Goal: Task Accomplishment & Management: Use online tool/utility

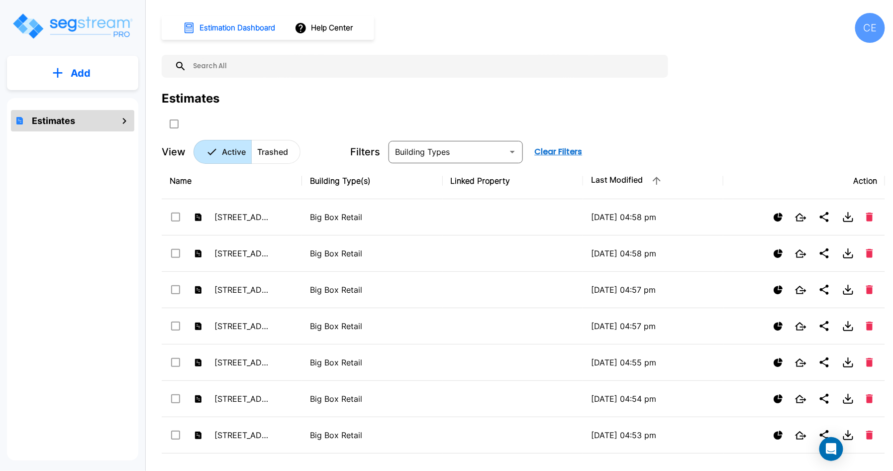
click at [316, 103] on div "Estimates" at bounding box center [523, 99] width 723 height 18
click at [309, 104] on div "Estimates" at bounding box center [523, 99] width 723 height 18
click at [763, 127] on div "Estimates" at bounding box center [523, 111] width 723 height 42
click at [873, 28] on div "CE" at bounding box center [870, 28] width 30 height 30
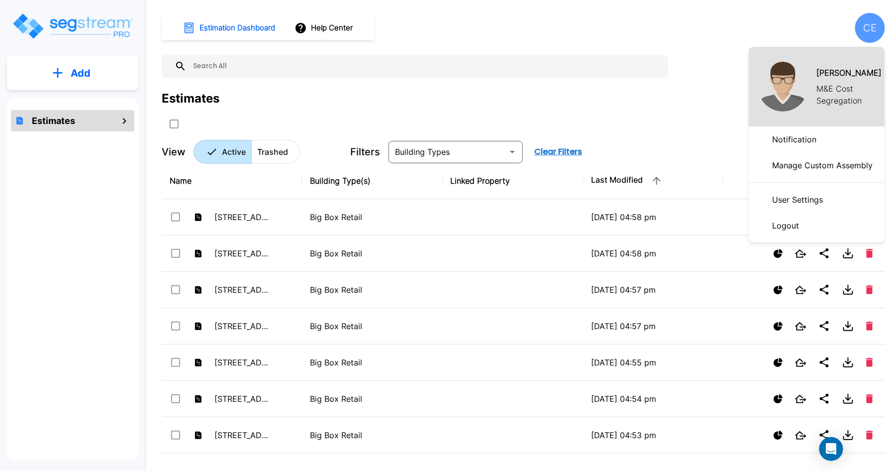
click at [790, 226] on p "Logout" at bounding box center [786, 225] width 35 height 20
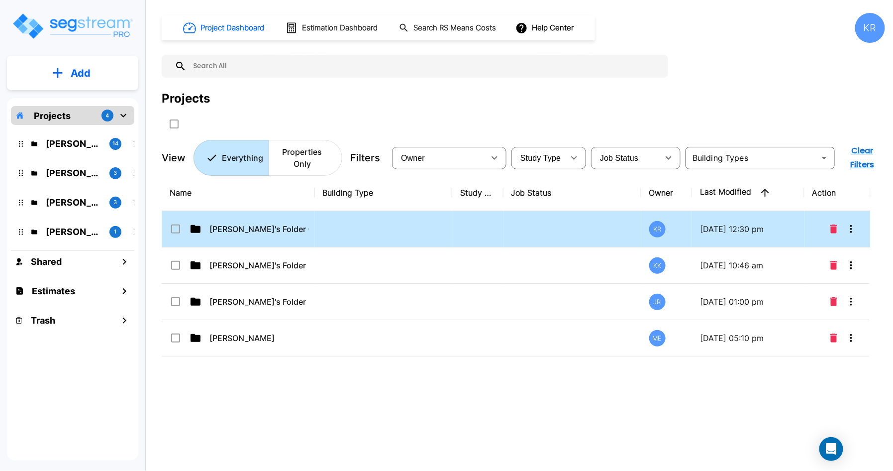
click at [336, 228] on td at bounding box center [384, 229] width 138 height 36
click at [343, 228] on td at bounding box center [384, 229] width 138 height 36
checkbox input "false"
click at [343, 228] on td at bounding box center [384, 229] width 138 height 36
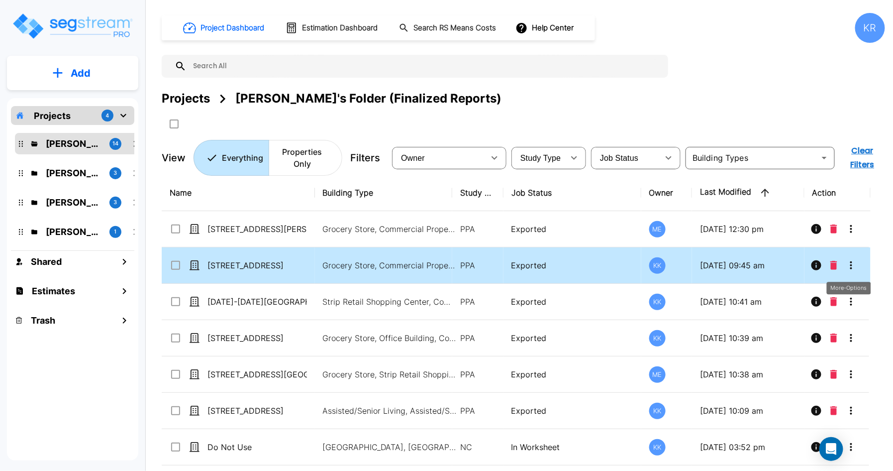
click at [853, 263] on icon "More-Options" at bounding box center [851, 265] width 12 height 12
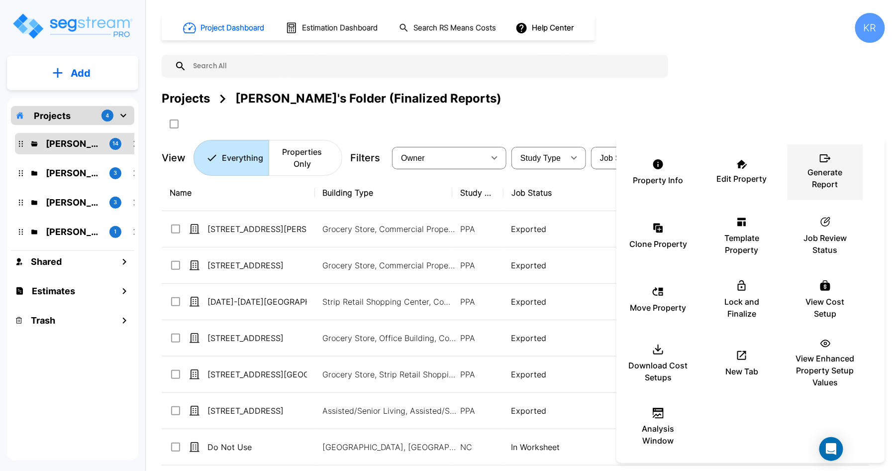
click at [836, 171] on p "Generate Report" at bounding box center [825, 178] width 60 height 24
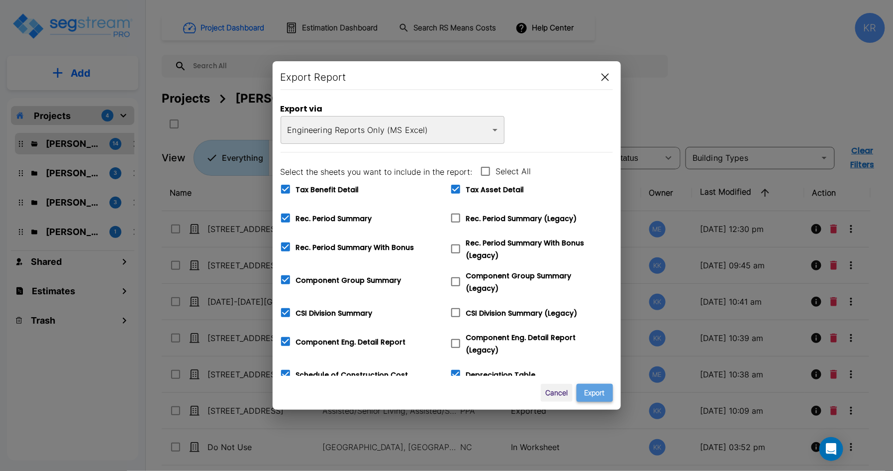
click at [597, 391] on button "Export" at bounding box center [595, 393] width 36 height 18
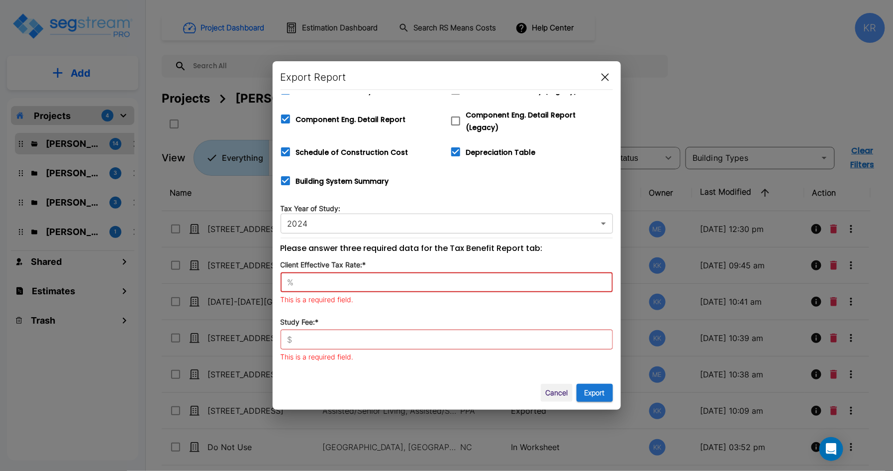
click at [327, 277] on input "text" at bounding box center [455, 282] width 315 height 10
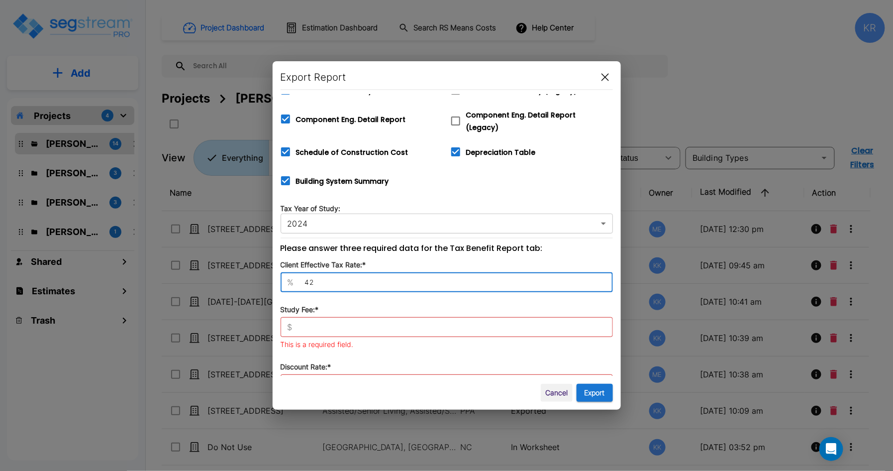
type input "42"
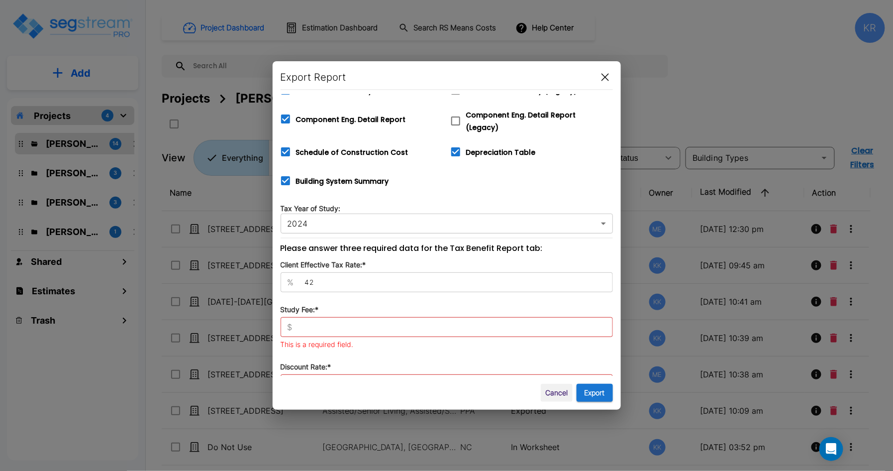
click at [324, 317] on div "$ ​" at bounding box center [447, 327] width 332 height 20
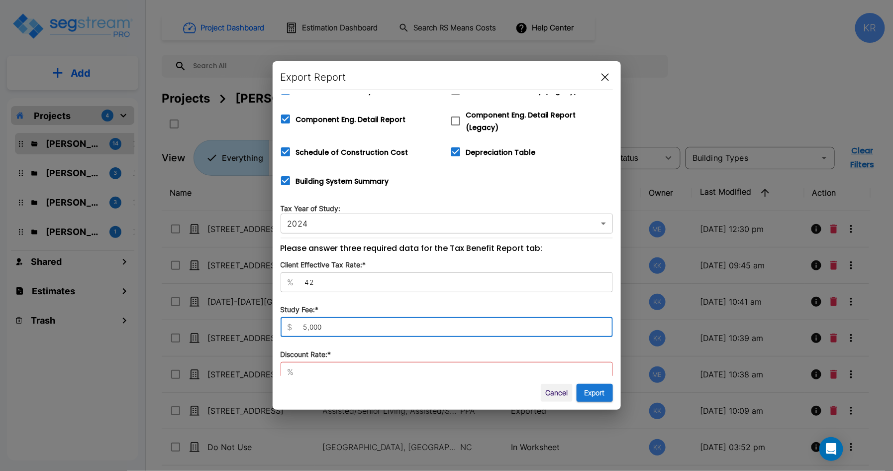
type input "5,000"
click at [314, 367] on input "text" at bounding box center [455, 372] width 315 height 10
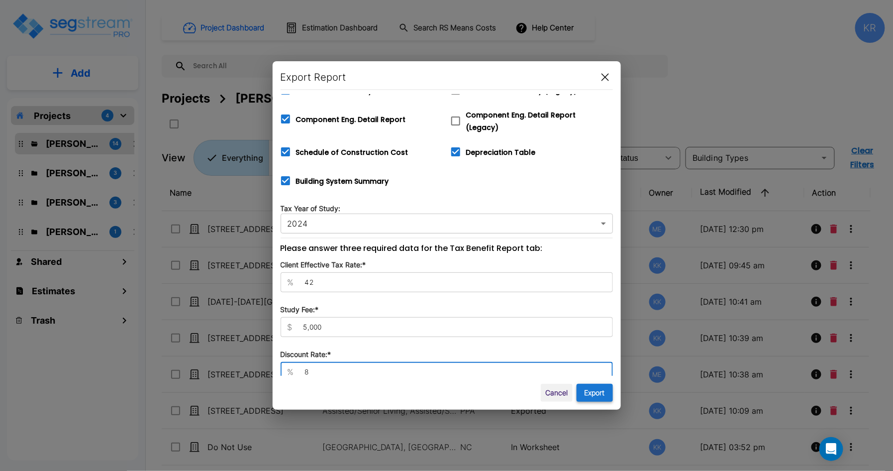
type input "8"
click at [597, 389] on button "Export" at bounding box center [595, 393] width 36 height 18
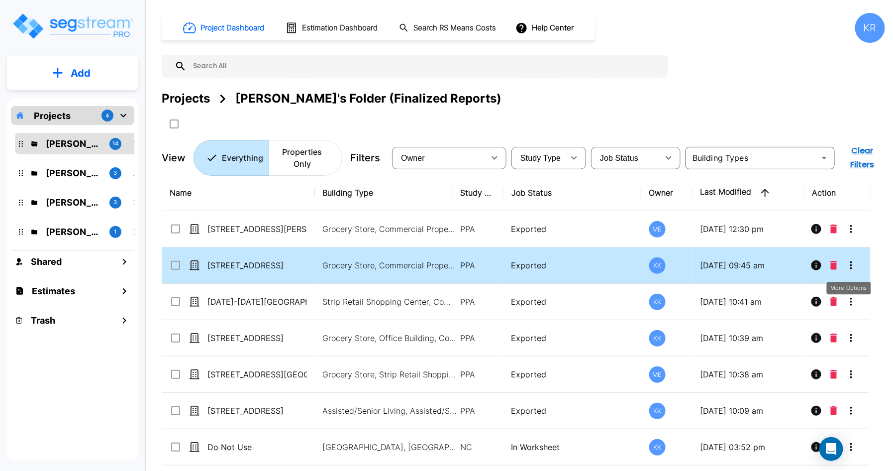
click at [853, 263] on icon "More-Options" at bounding box center [851, 265] width 12 height 12
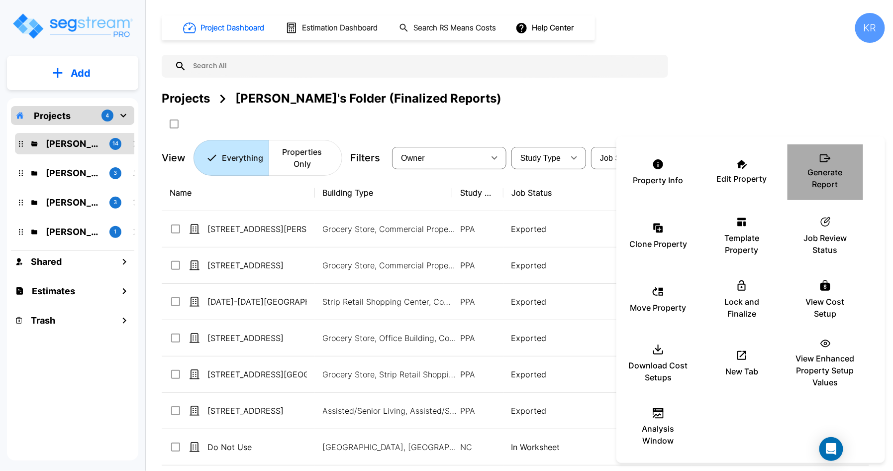
click at [825, 166] on p "Generate Report" at bounding box center [825, 178] width 60 height 24
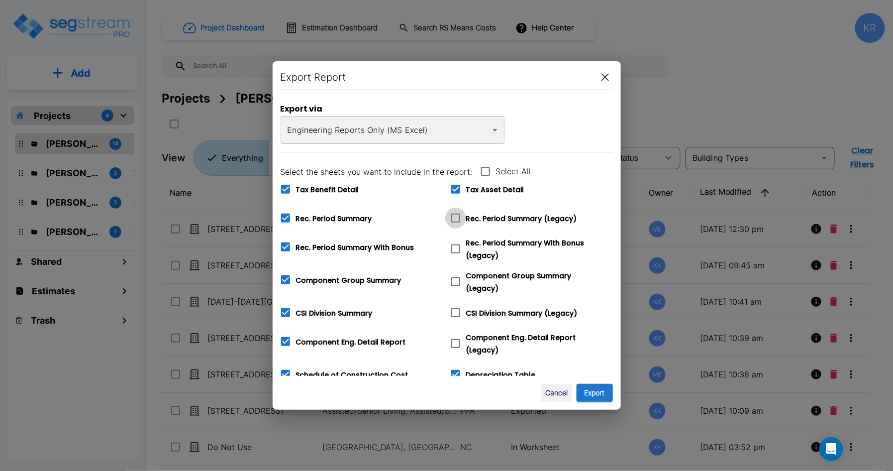
click at [455, 217] on icon at bounding box center [456, 218] width 12 height 12
click at [455, 216] on input "Rec. Period Summary (Legacy)" at bounding box center [450, 211] width 10 height 8
checkbox input "true"
checkbox input "false"
click at [460, 249] on icon at bounding box center [455, 248] width 9 height 9
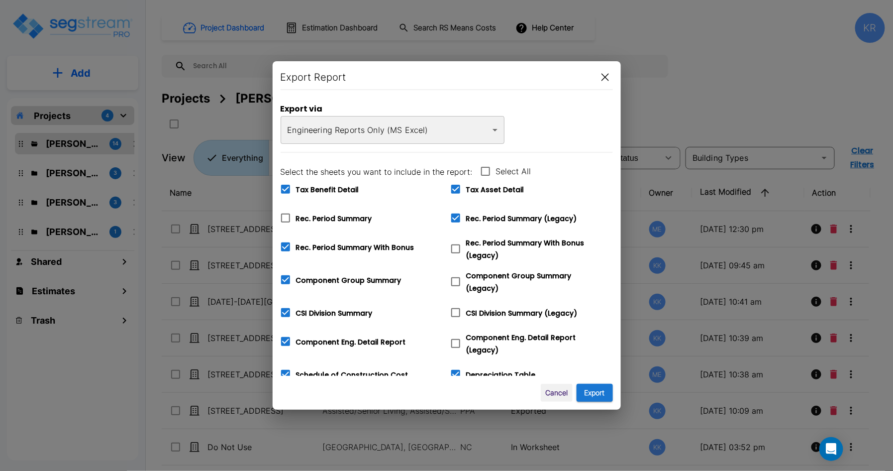
click at [455, 247] on input "Rec. Period Summary With Bonus (Legacy)" at bounding box center [450, 242] width 10 height 8
checkbox input "true"
checkbox input "false"
click at [459, 278] on icon at bounding box center [455, 281] width 9 height 9
click at [455, 278] on input "Component Group Summary (Legacy)" at bounding box center [450, 275] width 10 height 8
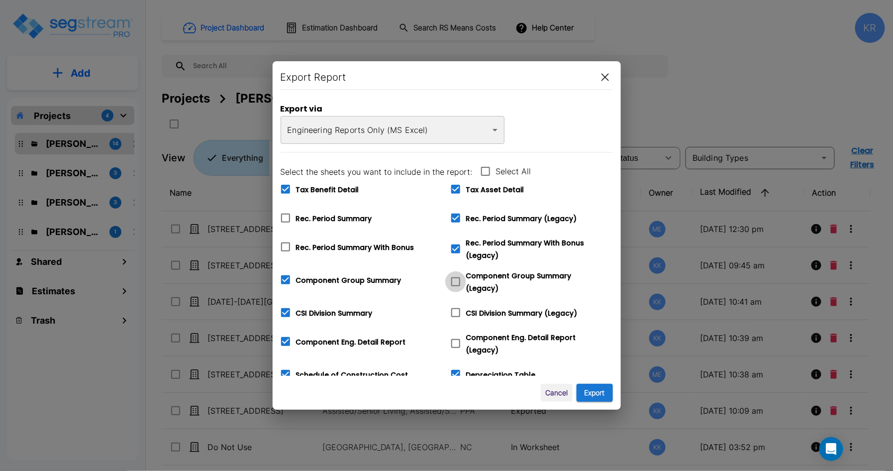
checkbox input "true"
checkbox input "false"
click at [454, 305] on span at bounding box center [455, 312] width 21 height 21
click at [454, 305] on input "CSI Division Summary (Legacy)" at bounding box center [450, 306] width 10 height 8
checkbox input "true"
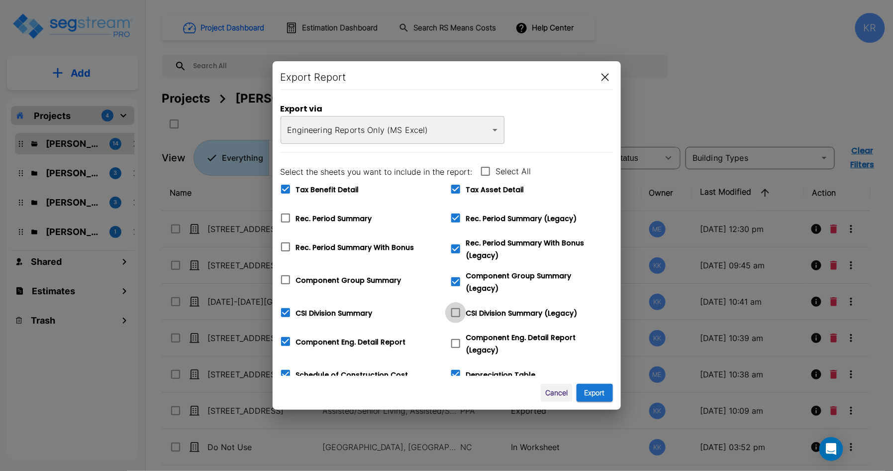
checkbox input "false"
click at [454, 337] on icon at bounding box center [456, 343] width 12 height 12
click at [454, 336] on input "Component Eng. Detail Report (Legacy)" at bounding box center [450, 337] width 10 height 8
checkbox input "true"
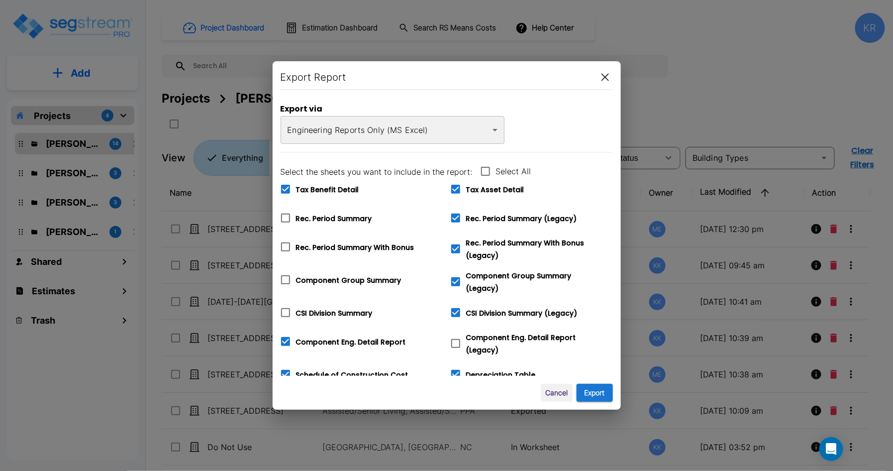
checkbox input "false"
click at [457, 370] on icon at bounding box center [455, 374] width 9 height 9
click at [455, 369] on input "Depreciation Table" at bounding box center [450, 368] width 10 height 8
checkbox input "false"
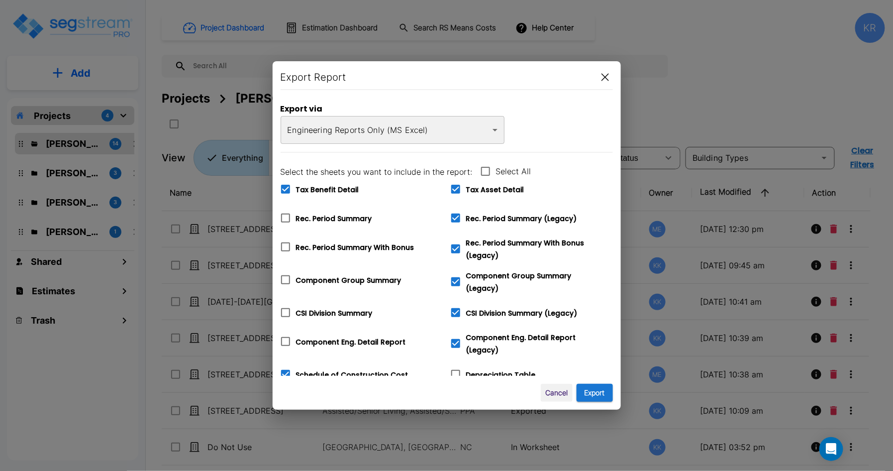
checkbox input "true"
checkbox input "false"
checkbox input "true"
checkbox input "false"
checkbox input "true"
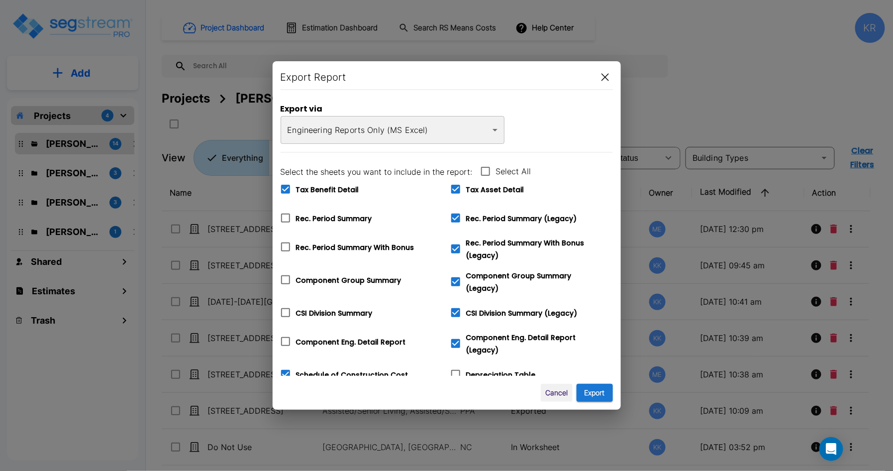
checkbox input "false"
checkbox input "true"
checkbox input "false"
checkbox input "true"
checkbox input "false"
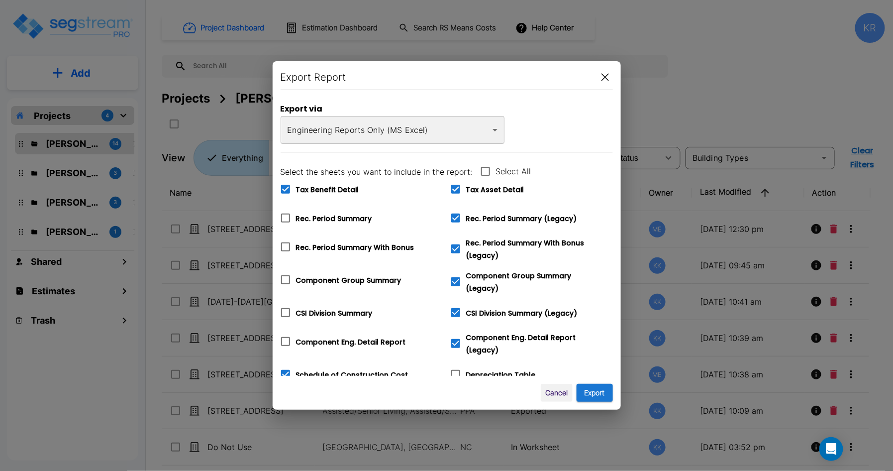
checkbox input "true"
type input "42"
type input "5,000"
type input "8"
click at [284, 370] on icon at bounding box center [286, 374] width 12 height 12
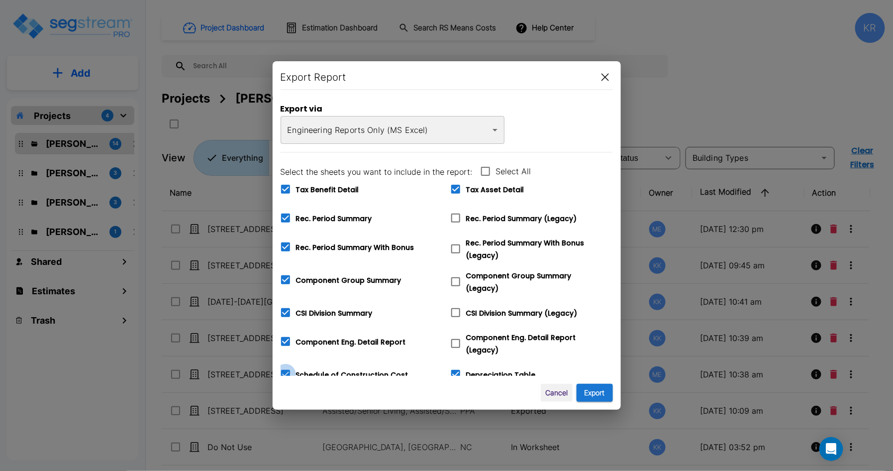
click at [284, 370] on input "Schedule of Construction Cost" at bounding box center [280, 368] width 10 height 8
checkbox input "false"
click at [287, 338] on icon at bounding box center [285, 341] width 9 height 9
click at [285, 338] on input "Component Eng. Detail Report" at bounding box center [280, 335] width 10 height 8
checkbox input "false"
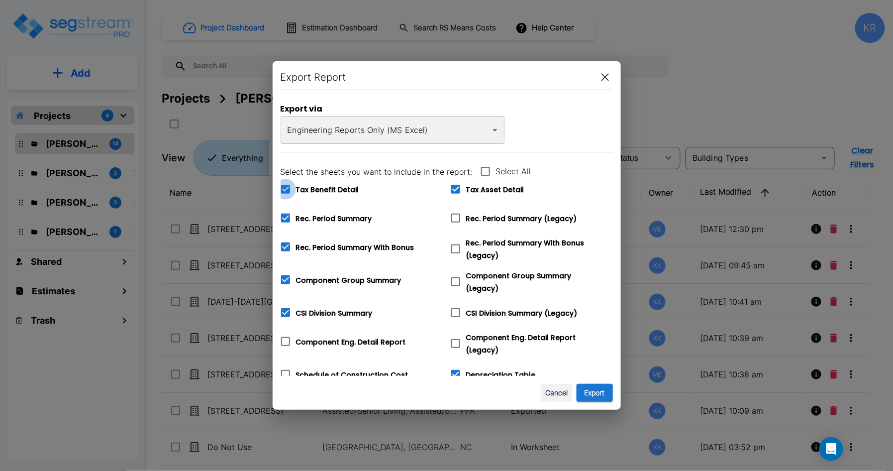
drag, startPoint x: 291, startPoint y: 190, endPoint x: 479, endPoint y: 204, distance: 187.6
click at [291, 187] on span at bounding box center [285, 189] width 21 height 21
click at [285, 187] on input "Tax Benefit Detail" at bounding box center [280, 183] width 10 height 8
checkbox input "false"
click at [457, 186] on icon at bounding box center [455, 189] width 9 height 9
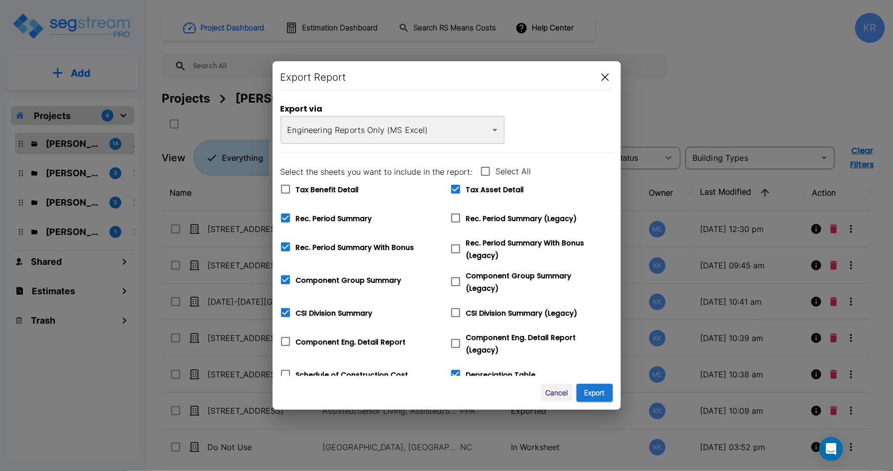
click at [455, 186] on input "Tax Asset Detail" at bounding box center [450, 183] width 10 height 8
checkbox input "false"
click at [459, 370] on icon at bounding box center [456, 374] width 12 height 12
click at [455, 370] on input "Depreciation Table" at bounding box center [450, 368] width 10 height 8
checkbox input "false"
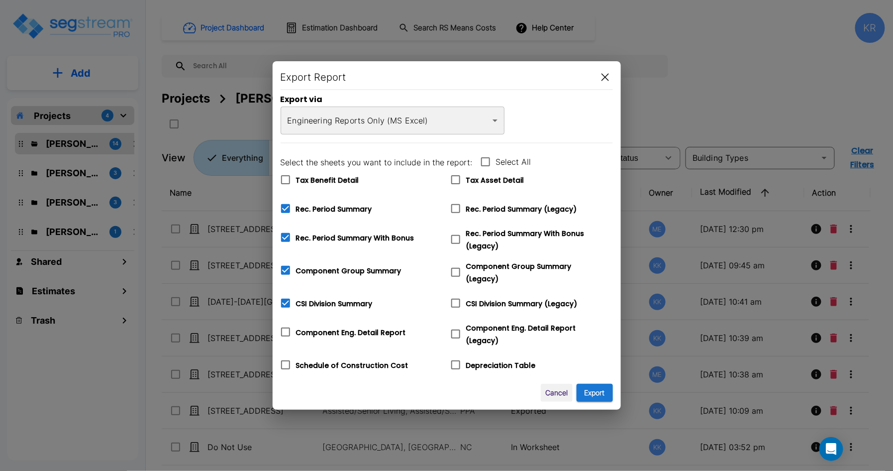
scroll to position [32, 0]
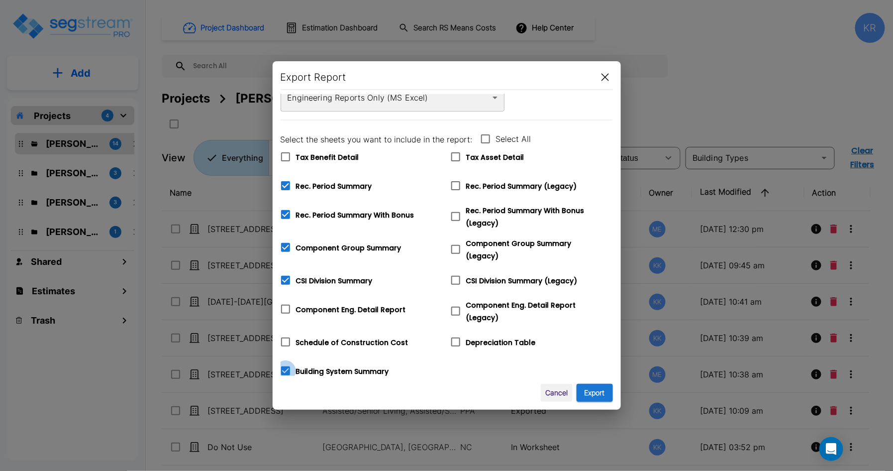
click at [285, 366] on icon at bounding box center [285, 370] width 9 height 9
click at [285, 364] on input "Building System Summary" at bounding box center [280, 364] width 10 height 8
checkbox input "false"
drag, startPoint x: 458, startPoint y: 186, endPoint x: 458, endPoint y: 202, distance: 16.4
click at [458, 187] on icon at bounding box center [456, 186] width 12 height 12
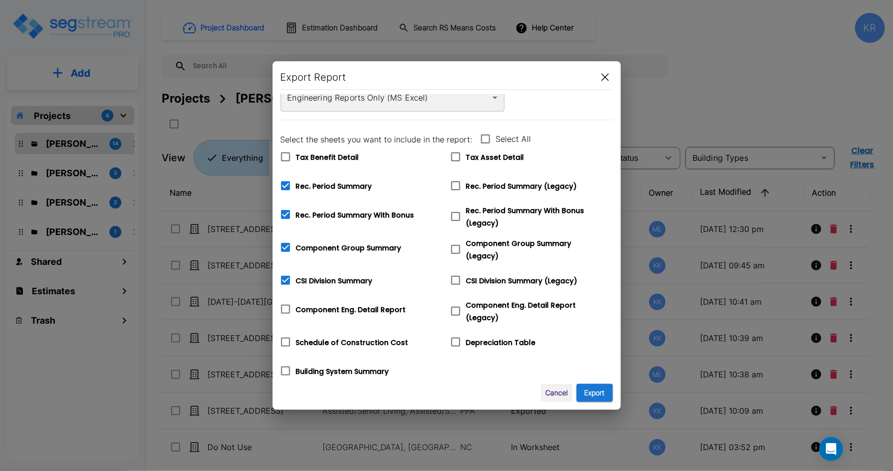
click at [455, 184] on input "Rec. Period Summary (Legacy)" at bounding box center [450, 179] width 10 height 8
checkbox input "true"
checkbox input "false"
click at [456, 220] on icon at bounding box center [455, 216] width 9 height 9
click at [455, 214] on input "Rec. Period Summary With Bonus (Legacy)" at bounding box center [450, 210] width 10 height 8
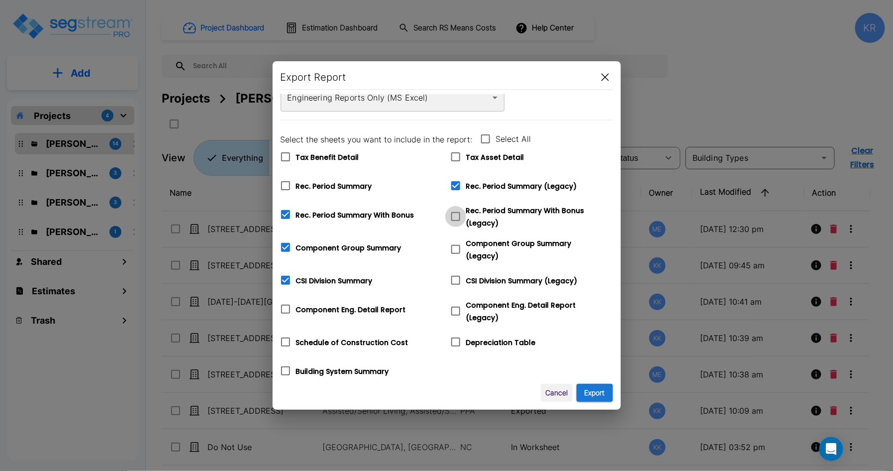
checkbox input "true"
checkbox input "false"
click at [457, 245] on icon at bounding box center [456, 249] width 12 height 12
click at [455, 245] on input "Component Group Summary (Legacy)" at bounding box center [450, 243] width 10 height 8
checkbox input "true"
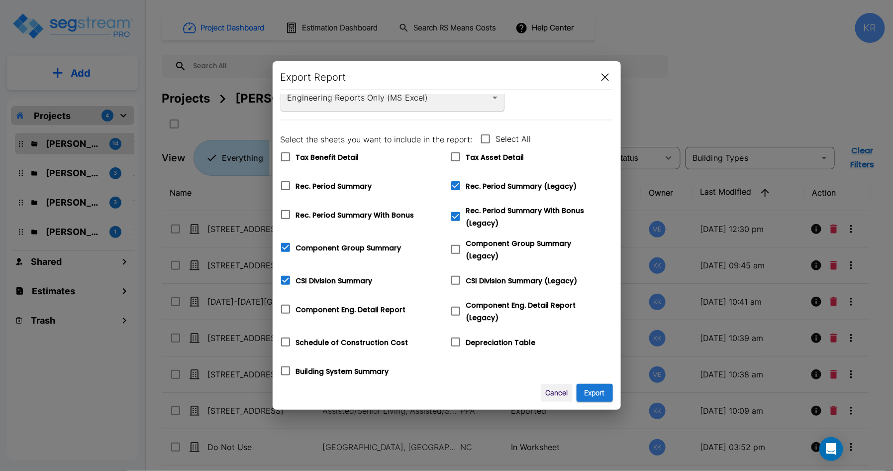
checkbox input "false"
drag, startPoint x: 459, startPoint y: 273, endPoint x: 461, endPoint y: 284, distance: 11.1
click at [458, 274] on icon at bounding box center [456, 280] width 12 height 12
click at [455, 273] on input "CSI Division Summary (Legacy)" at bounding box center [450, 274] width 10 height 8
checkbox input "true"
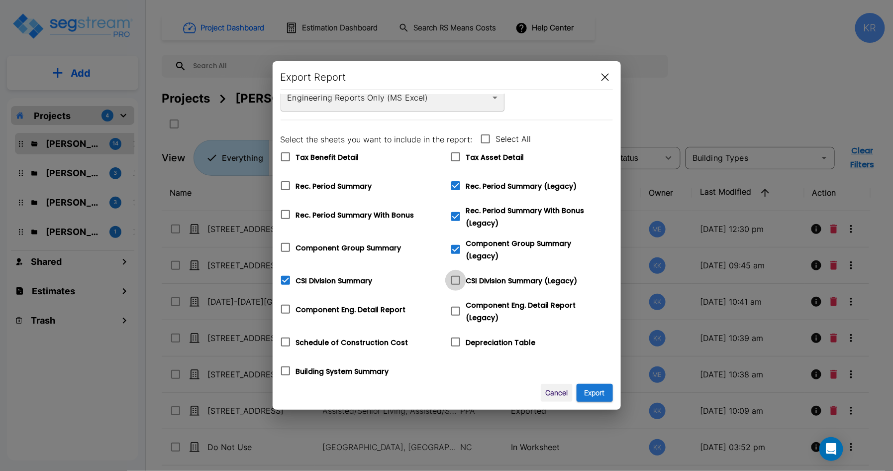
checkbox input "false"
click at [455, 309] on icon at bounding box center [456, 311] width 12 height 12
click at [455, 309] on input "Component Eng. Detail Report (Legacy)" at bounding box center [450, 304] width 10 height 8
checkbox input "true"
click at [602, 388] on button "Export" at bounding box center [595, 393] width 36 height 18
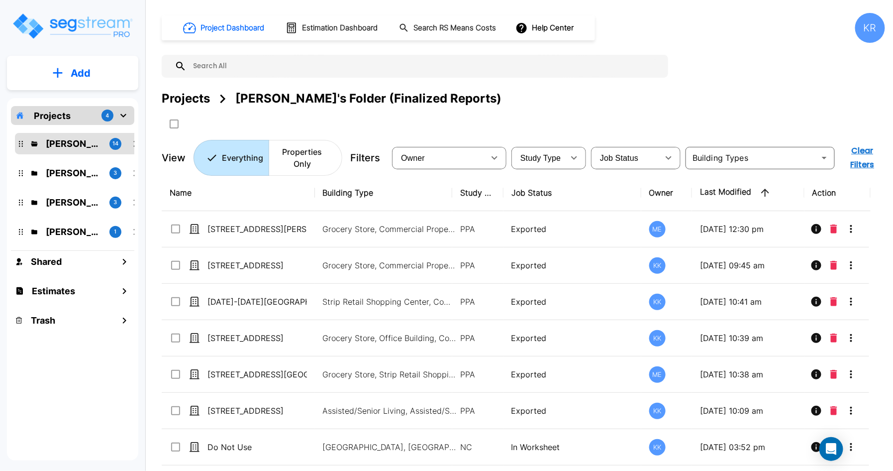
click at [580, 106] on div "Projects Kristina's Folder (Finalized Reports)" at bounding box center [523, 99] width 723 height 18
click at [857, 101] on div "Projects Kristina's Folder (Finalized Reports)" at bounding box center [523, 99] width 723 height 18
click at [874, 24] on div "KR" at bounding box center [870, 28] width 30 height 30
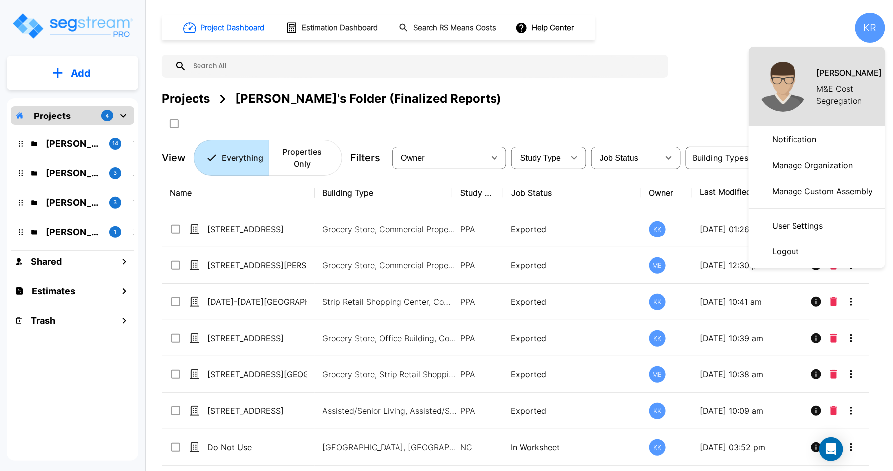
click at [778, 252] on p "Logout" at bounding box center [786, 251] width 35 height 20
